Goal: Find specific page/section: Find specific page/section

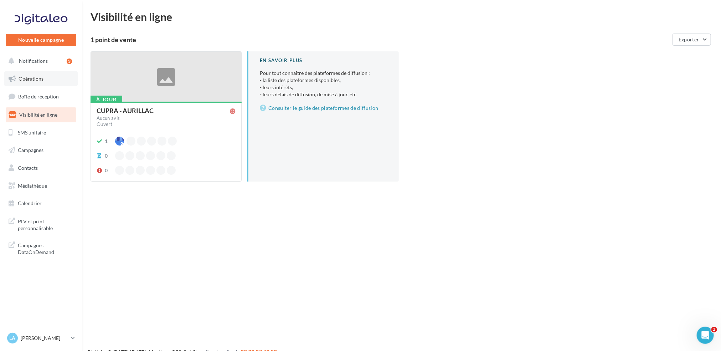
click at [29, 71] on link "Opérations" at bounding box center [40, 78] width 73 height 15
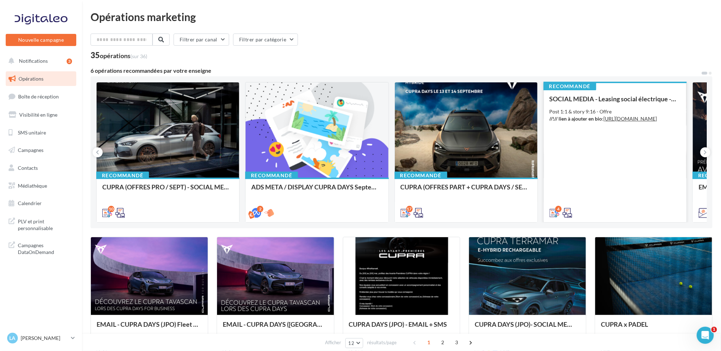
click at [612, 131] on div "SOCIAL MEDIA - Leasing social électrique - CUPRA Born Post 1:1 & story 9:16 - O…" at bounding box center [615, 155] width 131 height 120
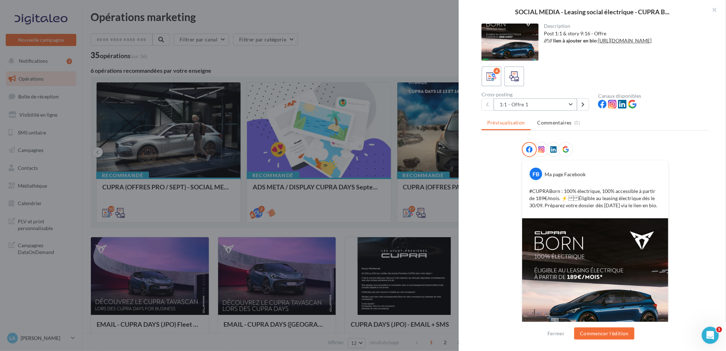
click at [569, 102] on button "1:1 - Offre 1" at bounding box center [535, 104] width 83 height 12
click at [567, 104] on button "1:1 - Offre 1" at bounding box center [535, 104] width 83 height 12
